Goal: Transaction & Acquisition: Purchase product/service

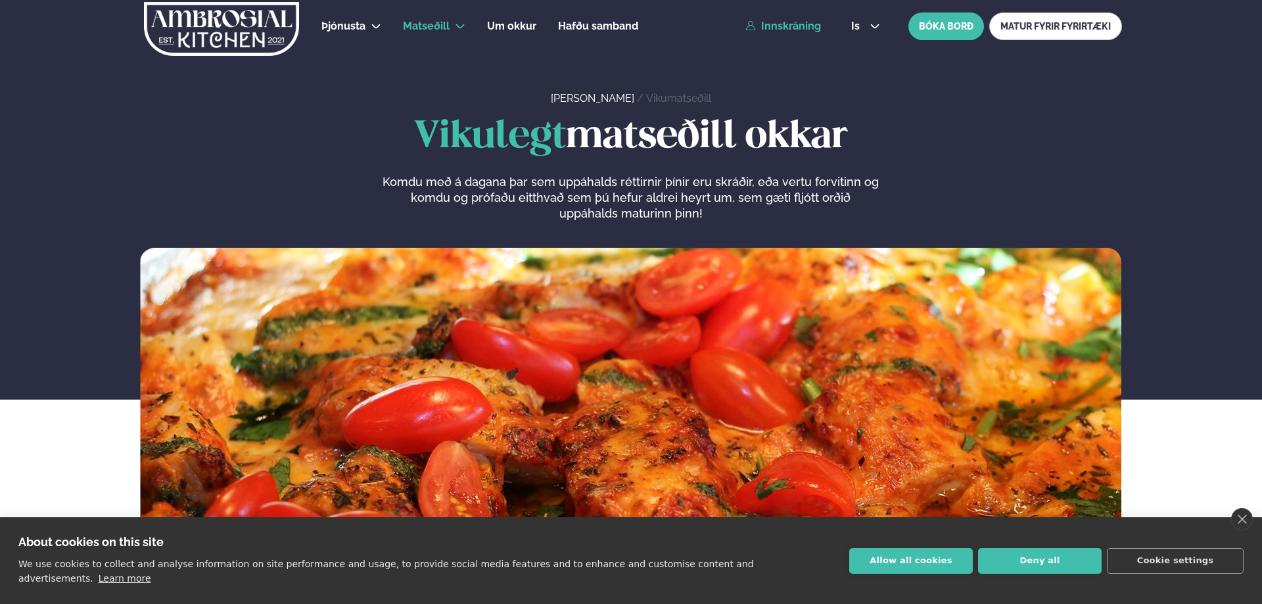
click at [785, 30] on link "Innskráning" at bounding box center [783, 26] width 76 height 12
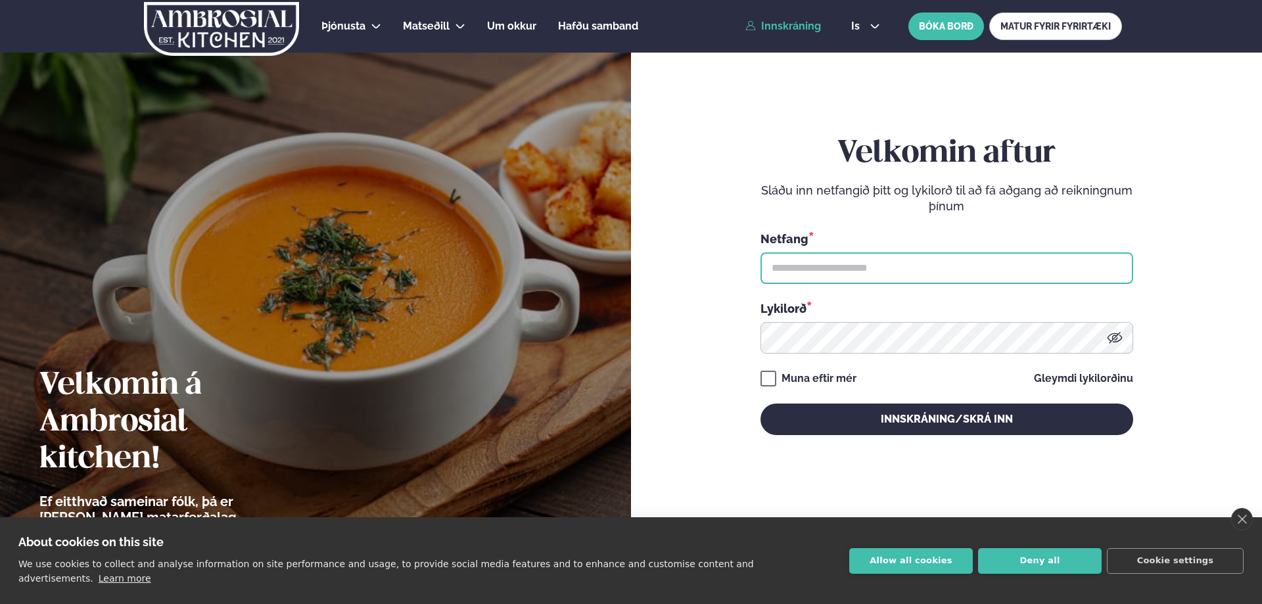
click at [804, 276] on input "text" at bounding box center [946, 268] width 373 height 32
click at [805, 263] on input "text" at bounding box center [946, 268] width 373 height 32
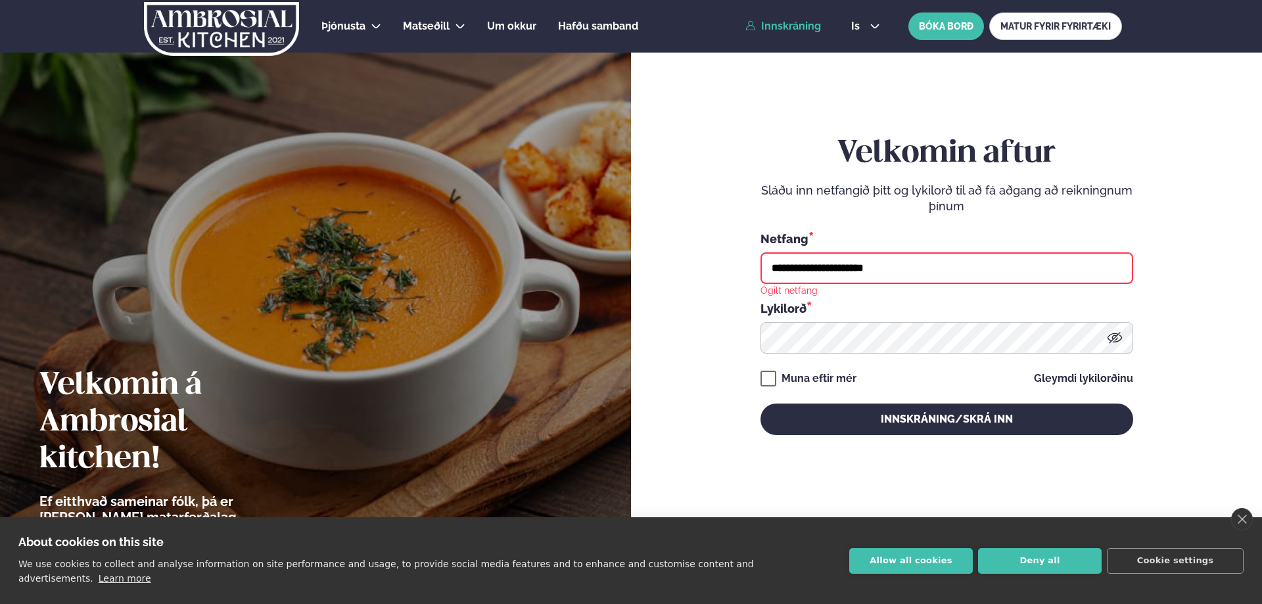
type input "**********"
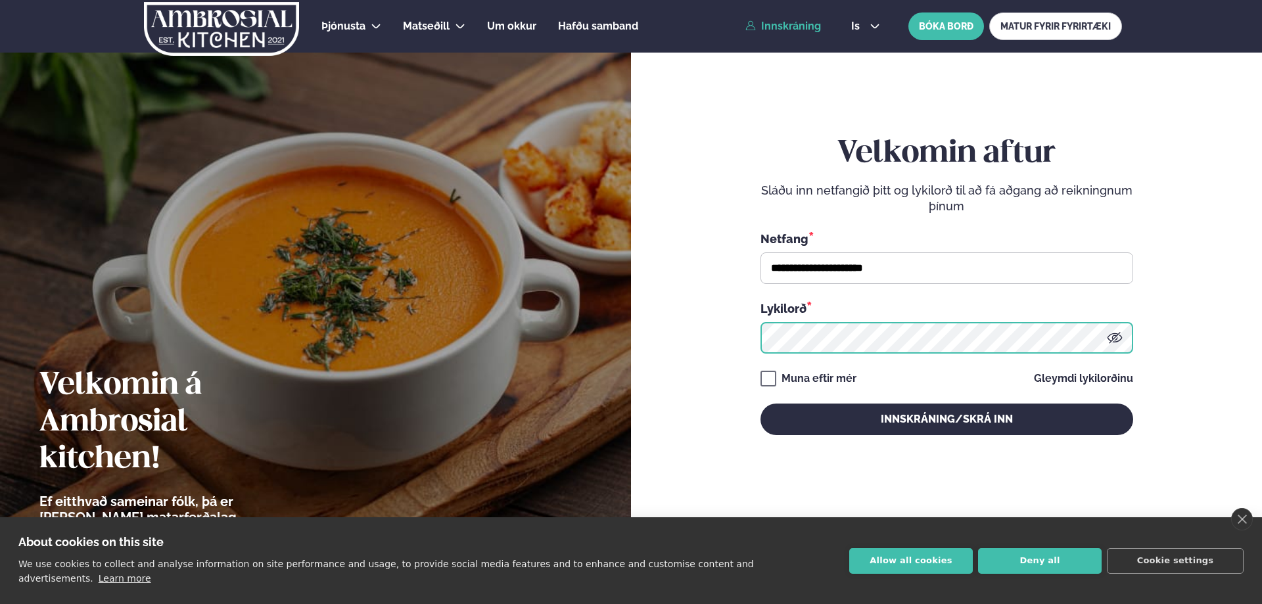
click at [760, 403] on button "Innskráning/Skrá inn" at bounding box center [946, 419] width 373 height 32
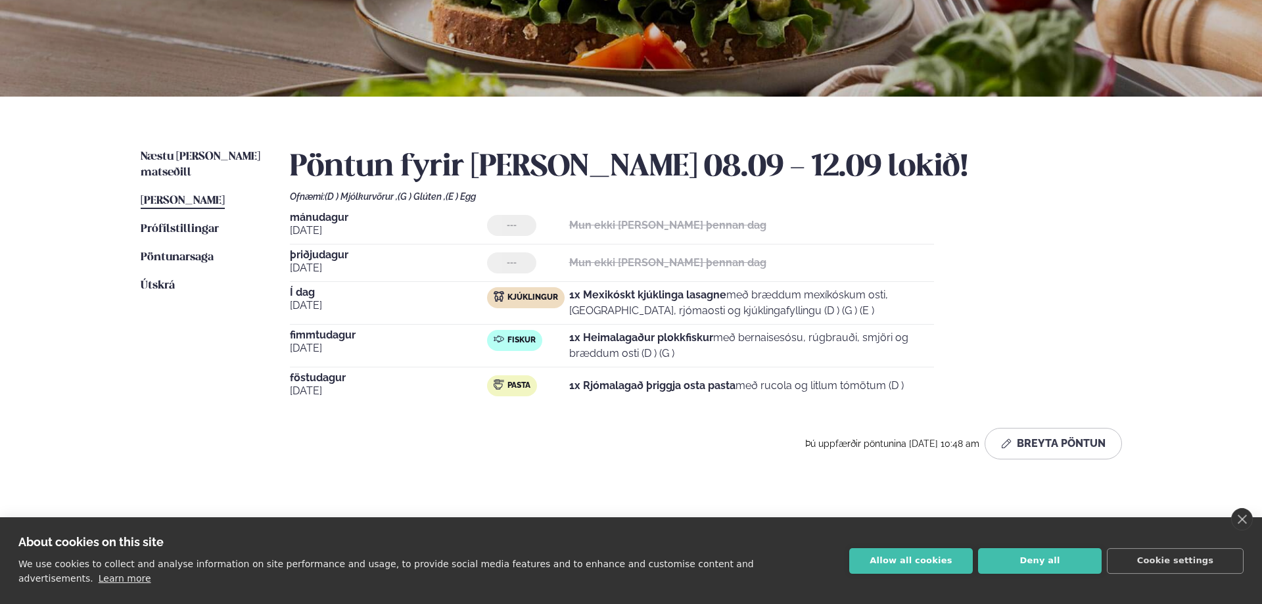
scroll to position [201, 0]
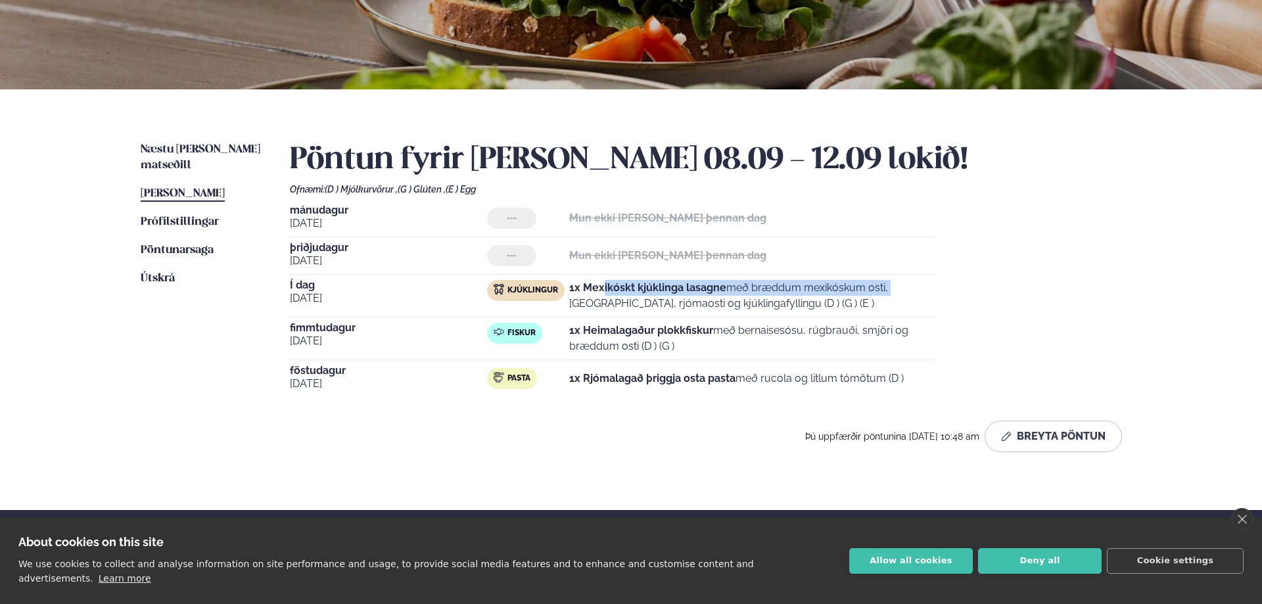
drag, startPoint x: 612, startPoint y: 287, endPoint x: 827, endPoint y: 288, distance: 214.9
click at [827, 288] on p "1x Mexikóskt kjúklinga lasagne með bræddum mexíkóskum osti, [GEOGRAPHIC_DATA], …" at bounding box center [751, 296] width 365 height 32
drag, startPoint x: 754, startPoint y: 381, endPoint x: 888, endPoint y: 380, distance: 134.7
click at [840, 380] on p "1x Rjómalagað þriggja osta pasta með rucola og litlum tómötum (D )" at bounding box center [736, 379] width 334 height 16
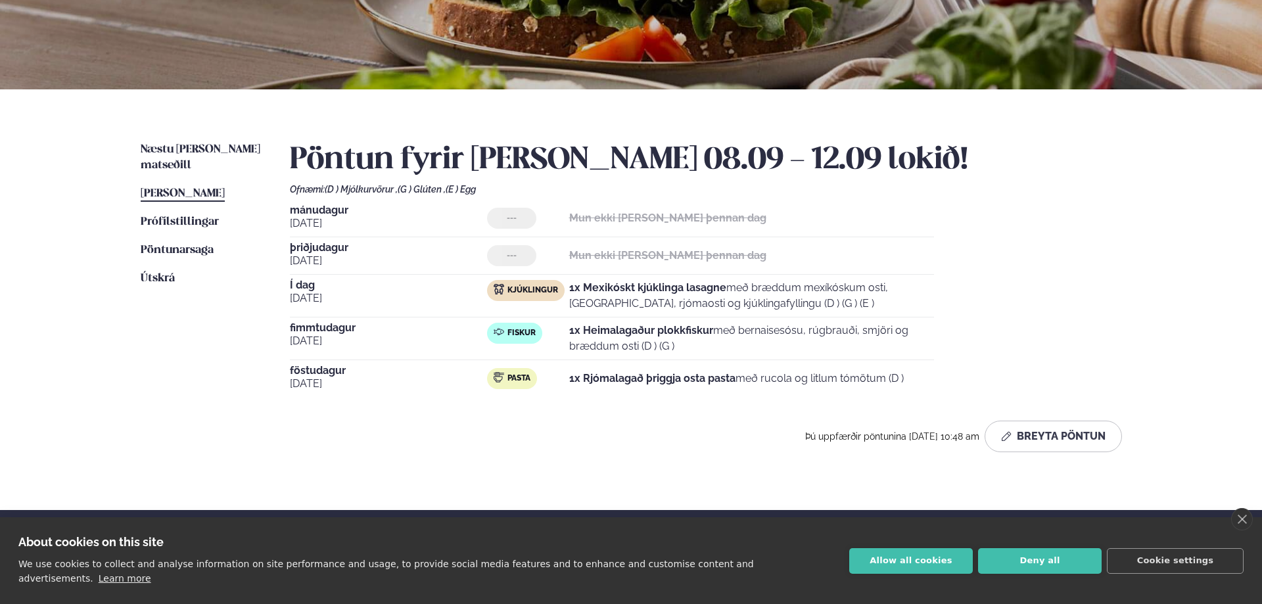
click at [840, 379] on p "1x Rjómalagað þriggja osta pasta með rucola og litlum tómötum (D )" at bounding box center [736, 379] width 334 height 16
click at [230, 144] on link "Næstu [PERSON_NAME] matseðill Næsta vika" at bounding box center [202, 158] width 123 height 32
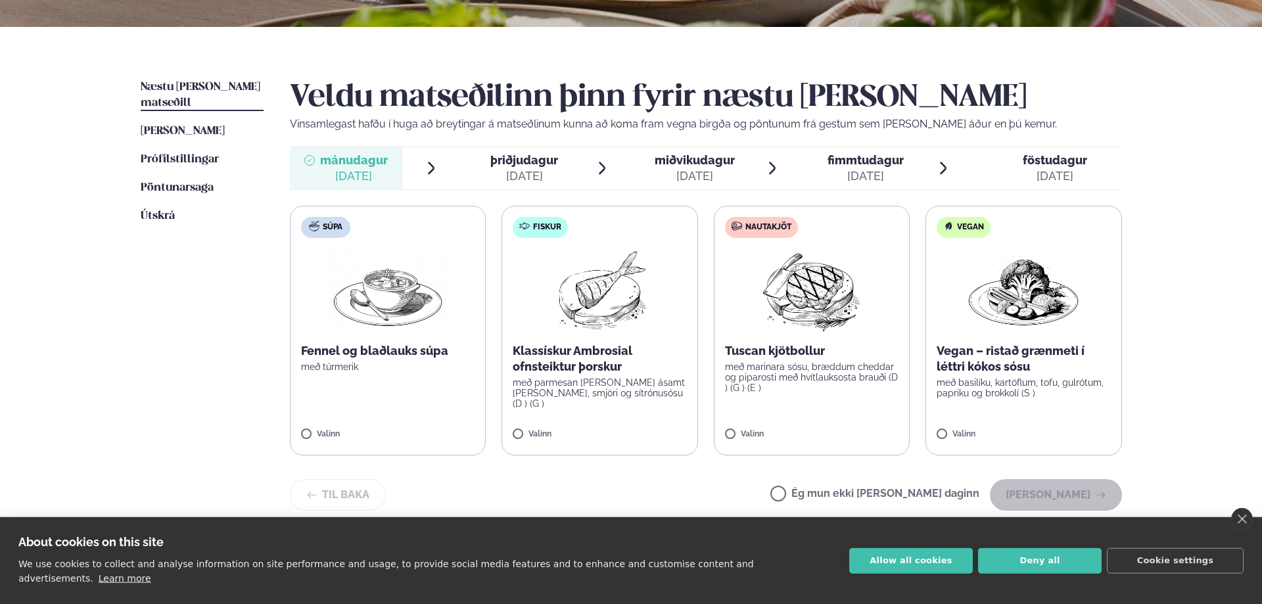
scroll to position [268, 0]
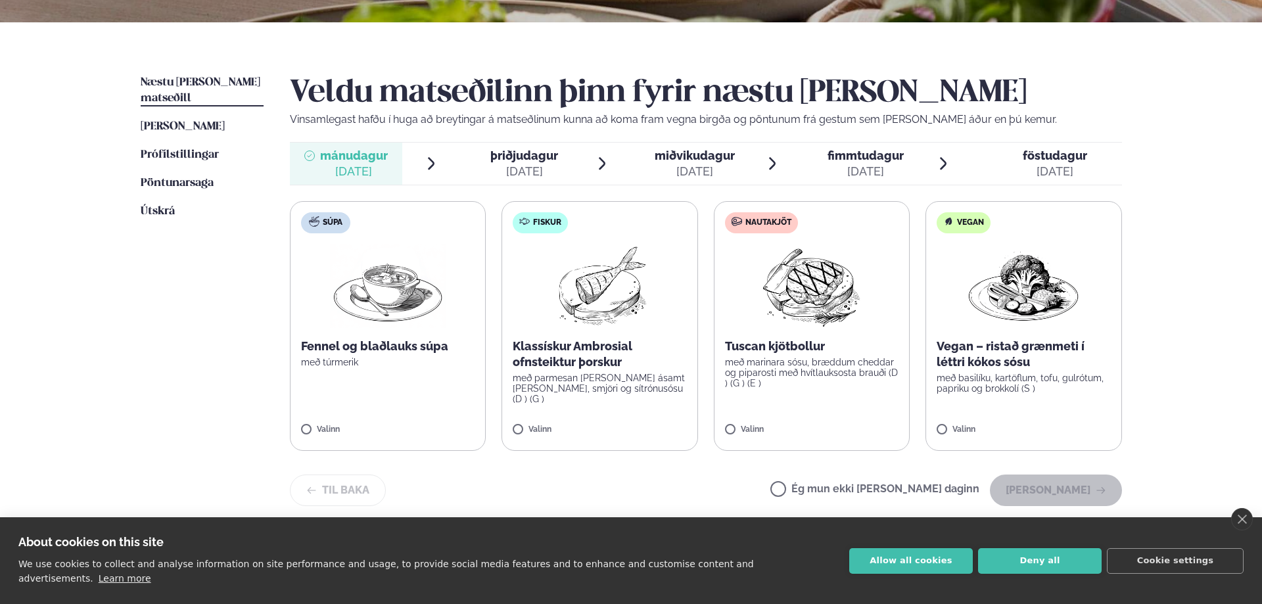
click at [516, 426] on div "Valinn" at bounding box center [599, 430] width 174 height 11
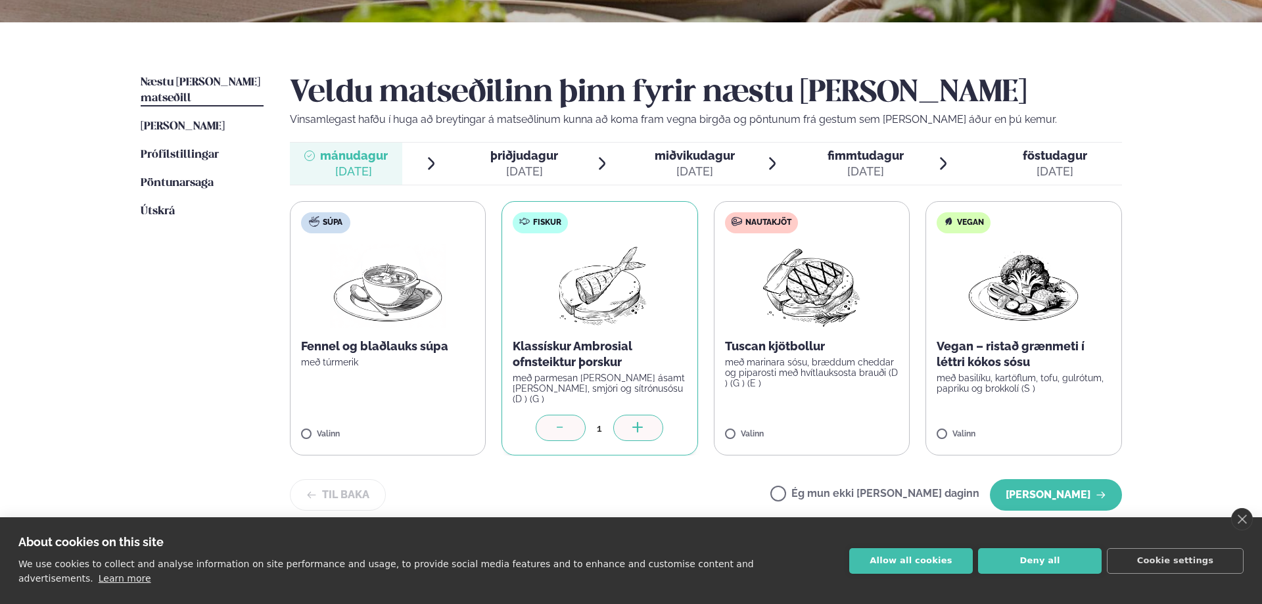
click at [574, 424] on div at bounding box center [560, 428] width 50 height 26
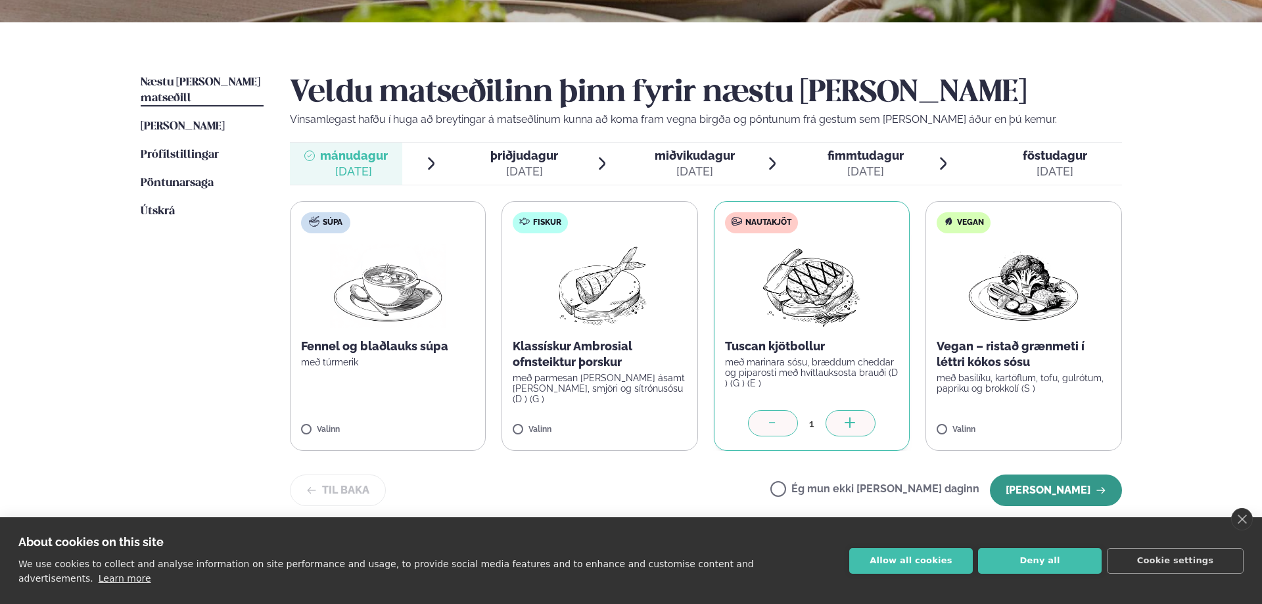
click at [840, 489] on button "[PERSON_NAME]" at bounding box center [1055, 490] width 132 height 32
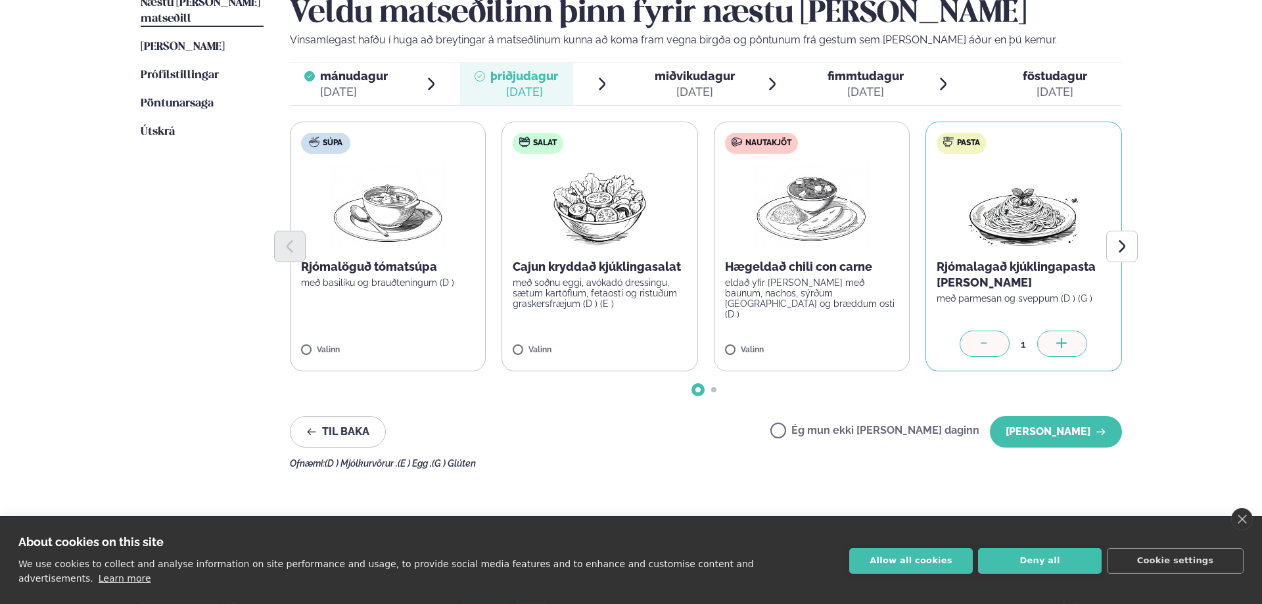
scroll to position [368, 0]
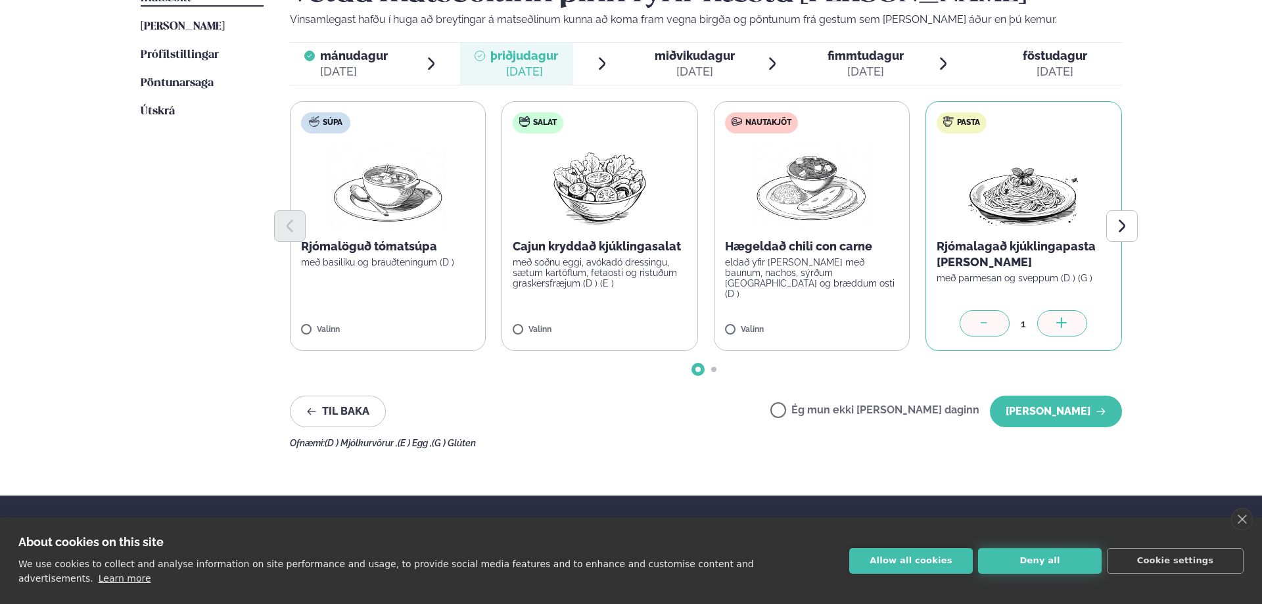
click at [840, 535] on button "Deny all" at bounding box center [1040, 561] width 124 height 26
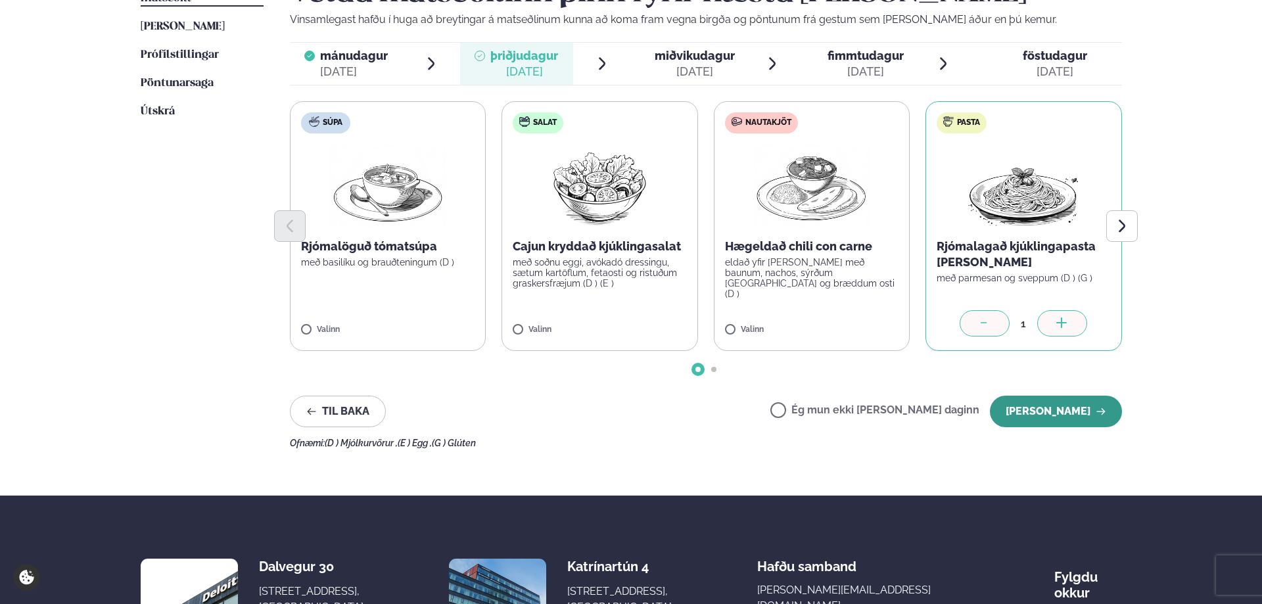
click at [840, 419] on button "[PERSON_NAME]" at bounding box center [1055, 412] width 132 height 32
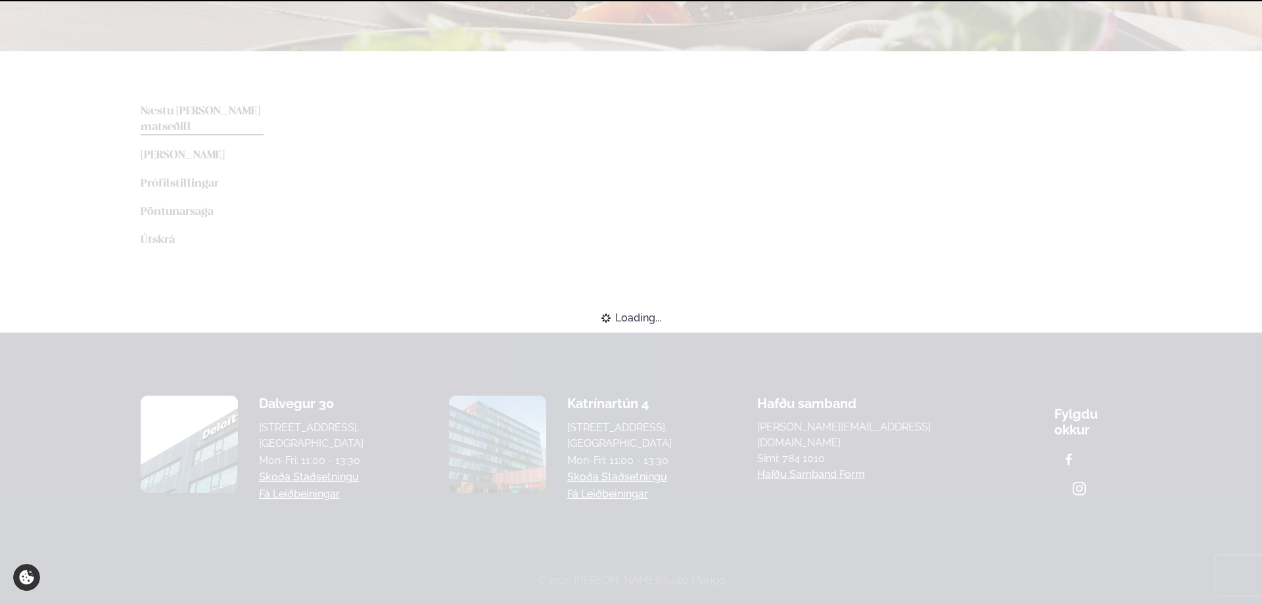
scroll to position [234, 0]
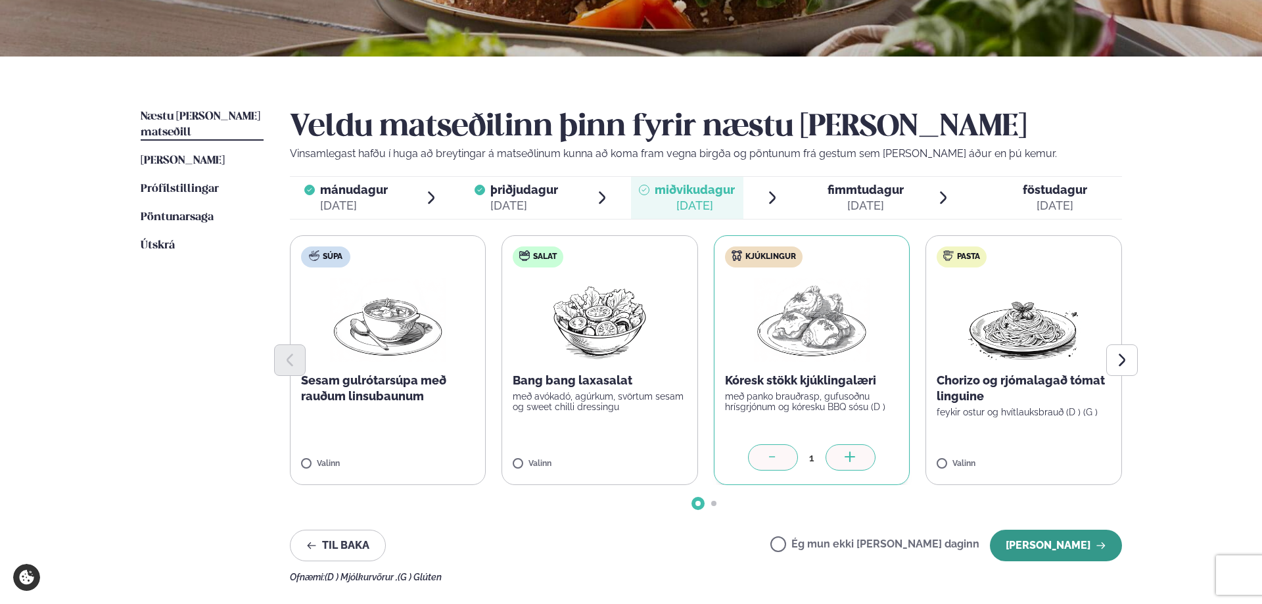
click at [840, 535] on button "[PERSON_NAME]" at bounding box center [1055, 546] width 132 height 32
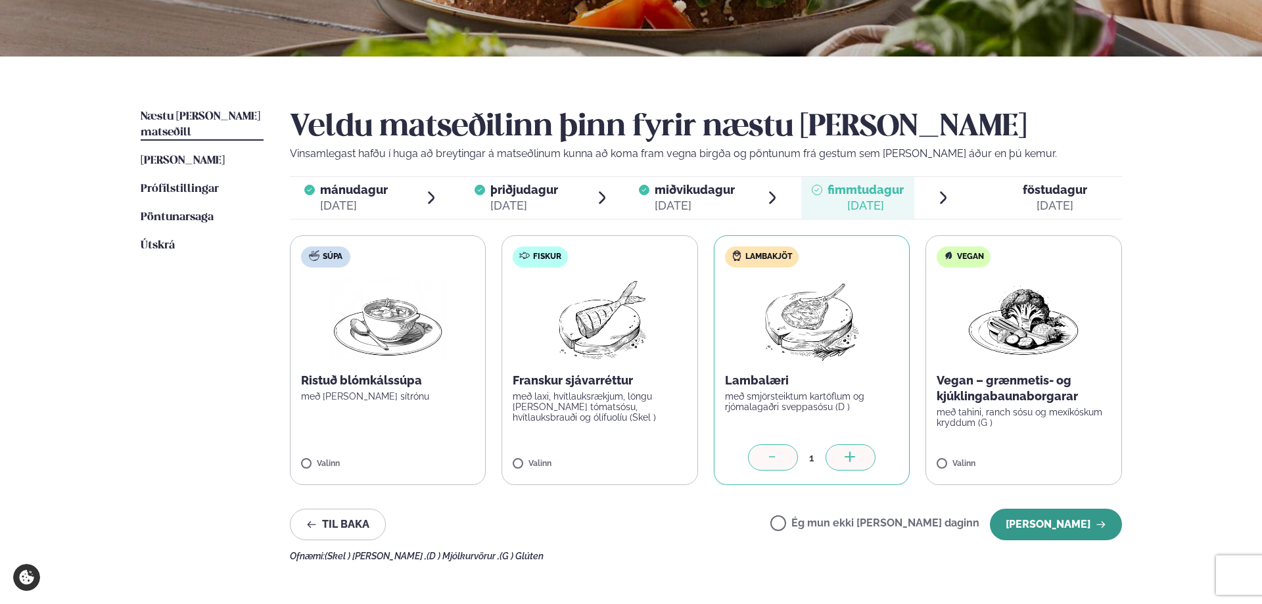
click at [840, 522] on button "[PERSON_NAME]" at bounding box center [1055, 525] width 132 height 32
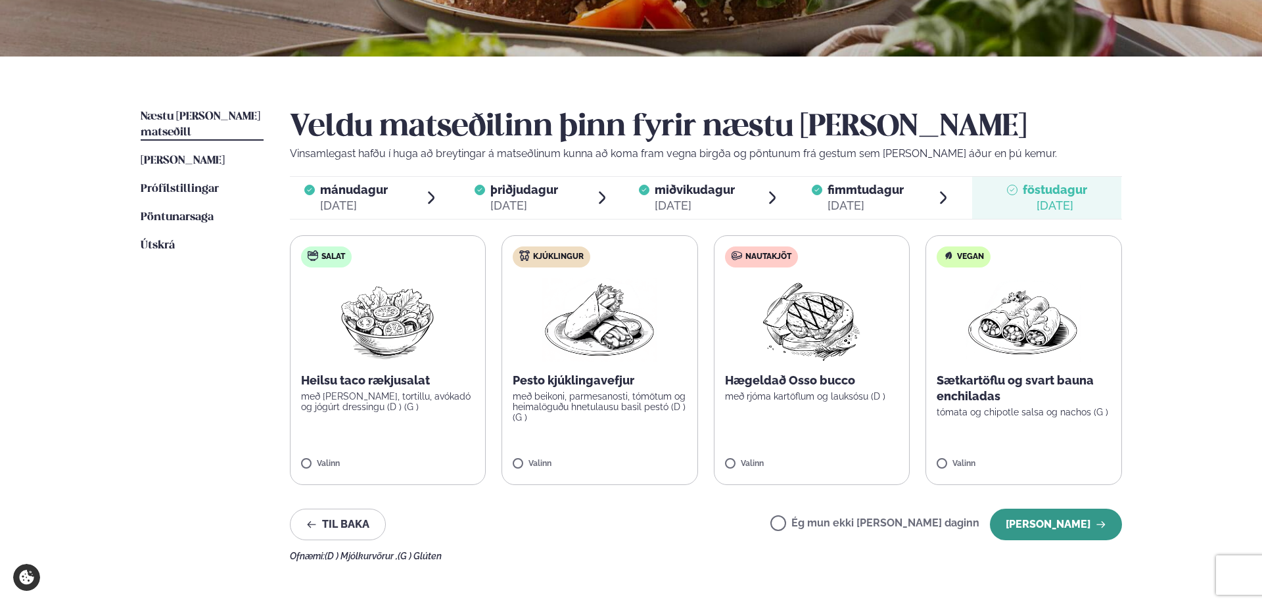
click at [840, 526] on button "[PERSON_NAME]" at bounding box center [1055, 525] width 132 height 32
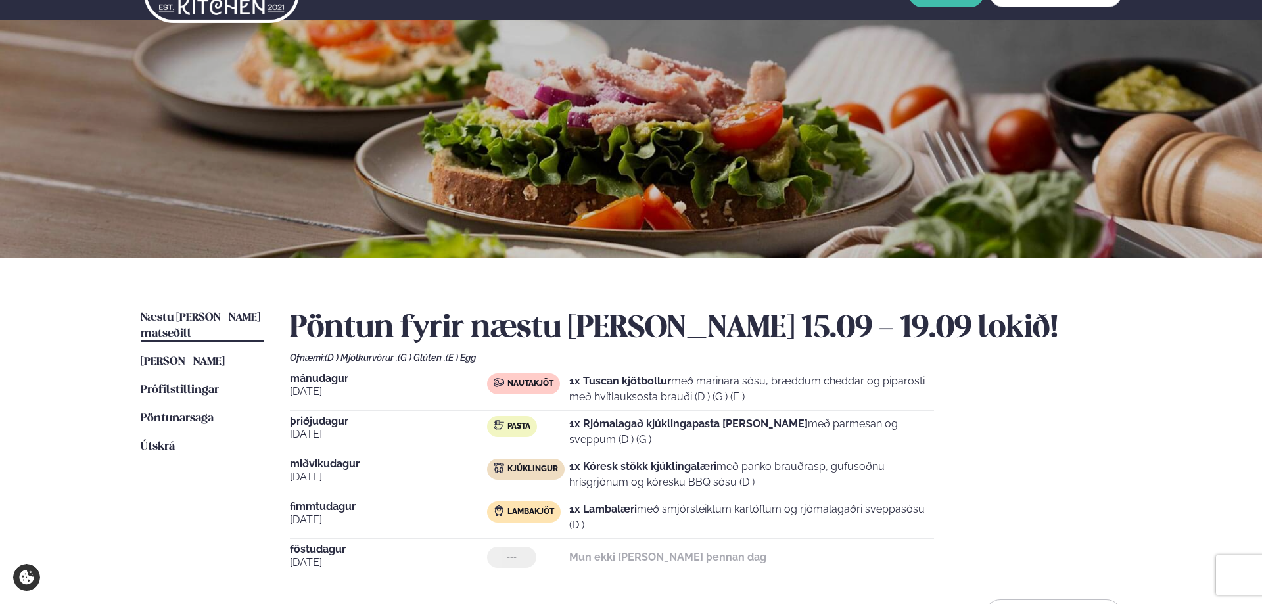
scroll to position [0, 0]
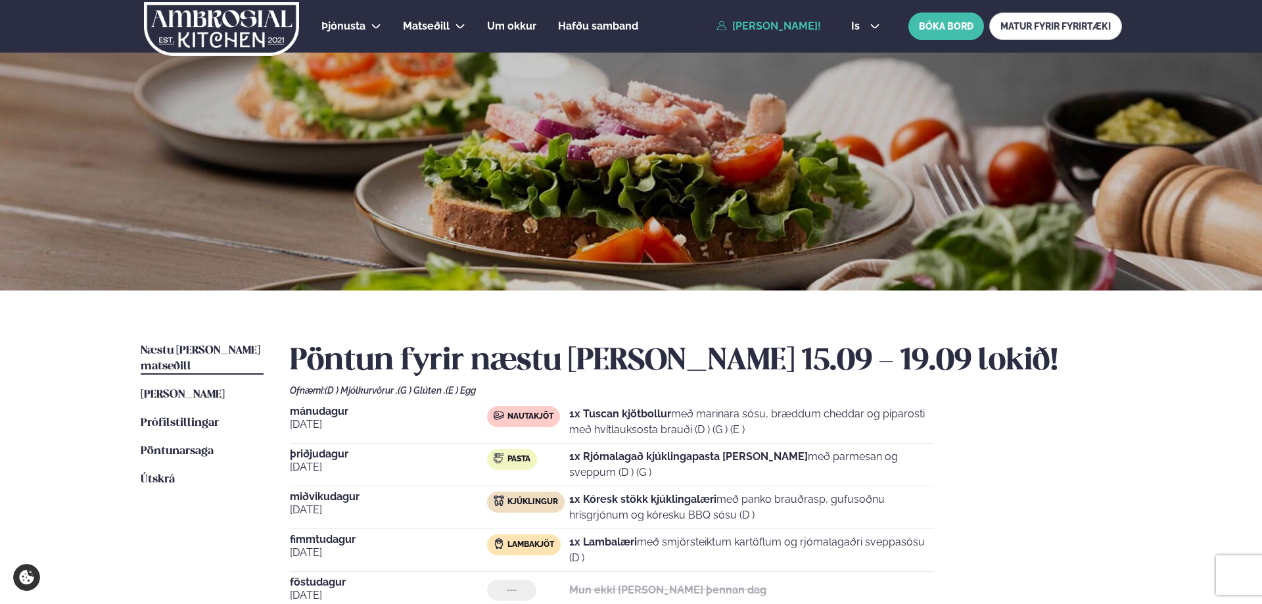
click at [808, 24] on link "[PERSON_NAME]!" at bounding box center [768, 26] width 104 height 12
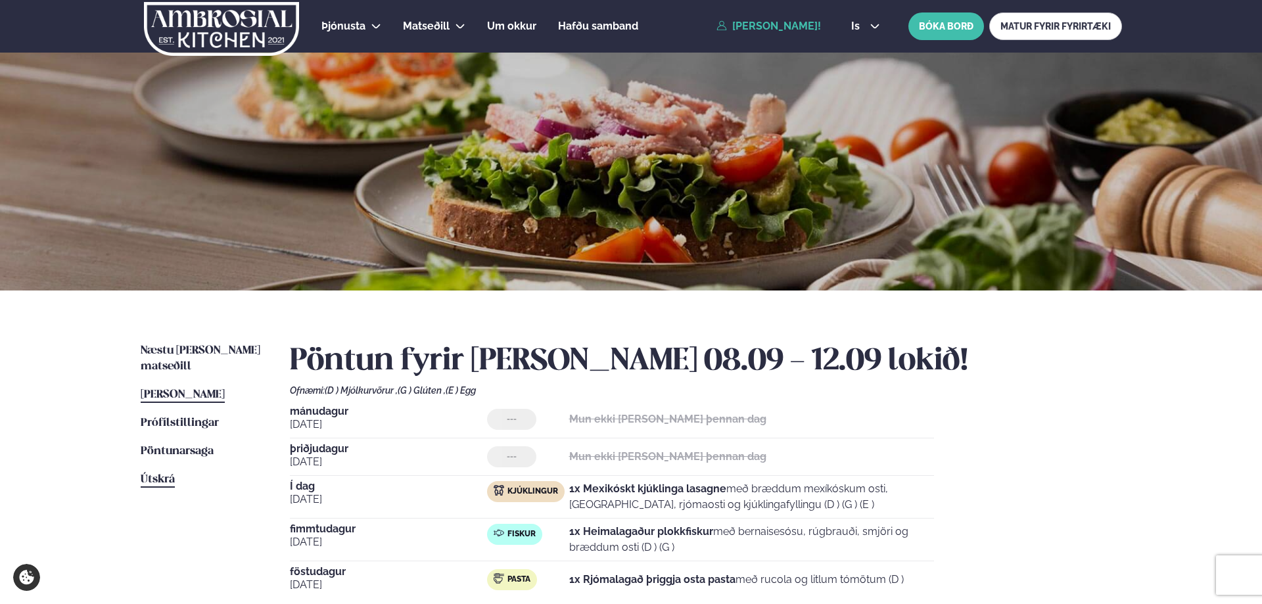
click at [154, 474] on span "Útskrá" at bounding box center [158, 479] width 34 height 11
